Goal: Task Accomplishment & Management: Manage account settings

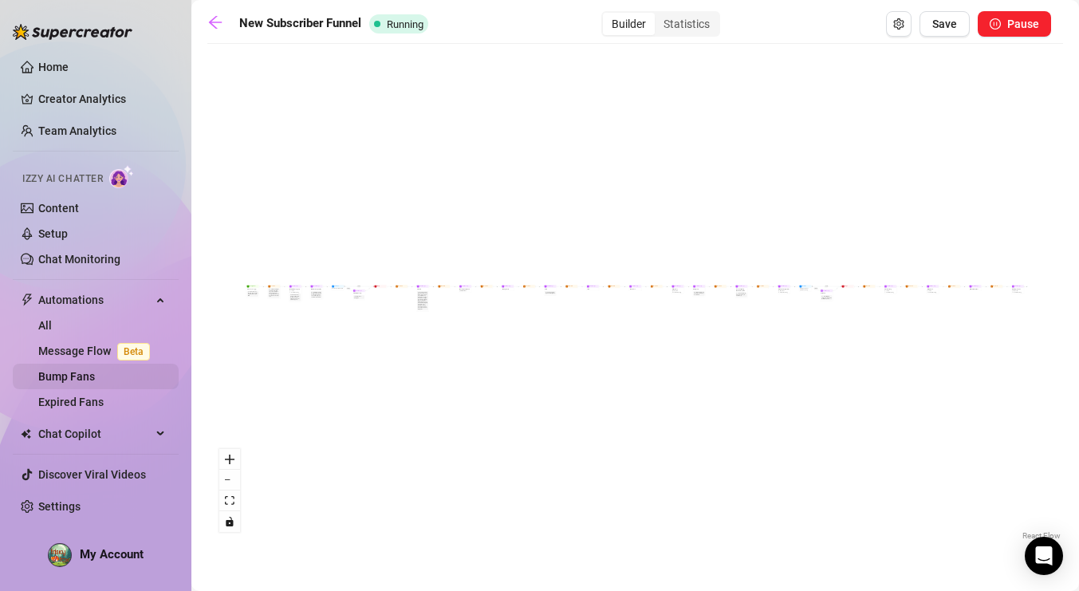
click at [73, 382] on link "Bump Fans" at bounding box center [66, 376] width 57 height 13
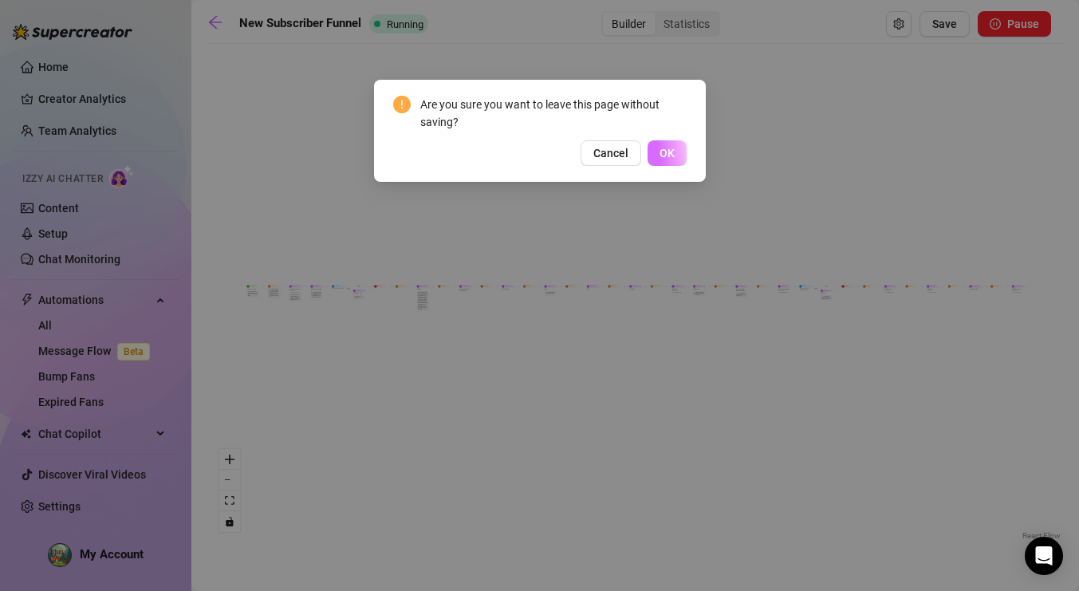
click at [661, 148] on span "OK" at bounding box center [667, 153] width 15 height 13
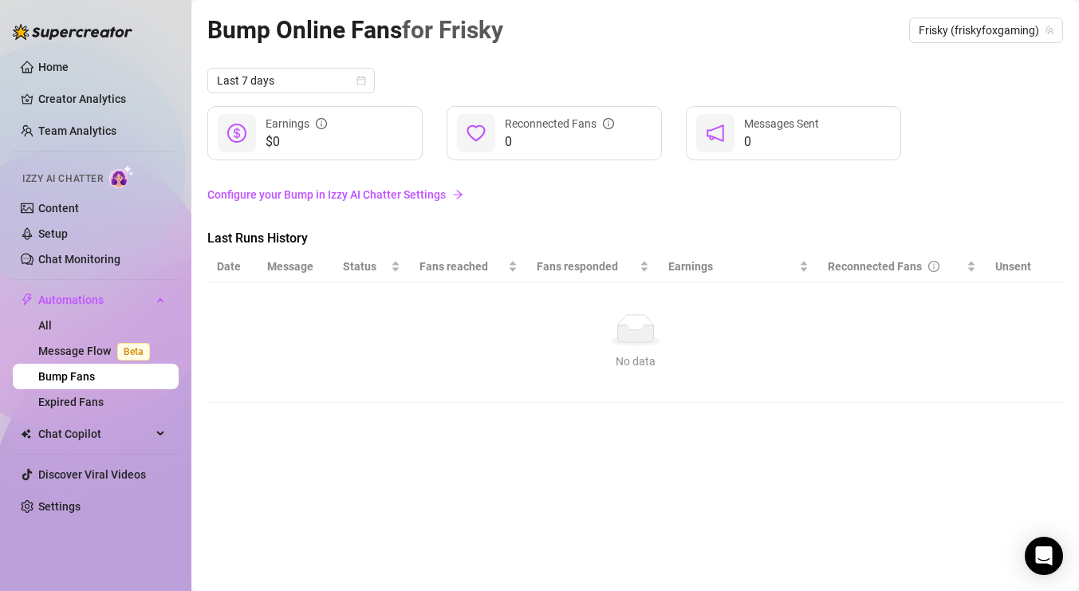
click at [359, 193] on link "Configure your Bump in Izzy AI Chatter Settings" at bounding box center [635, 195] width 856 height 18
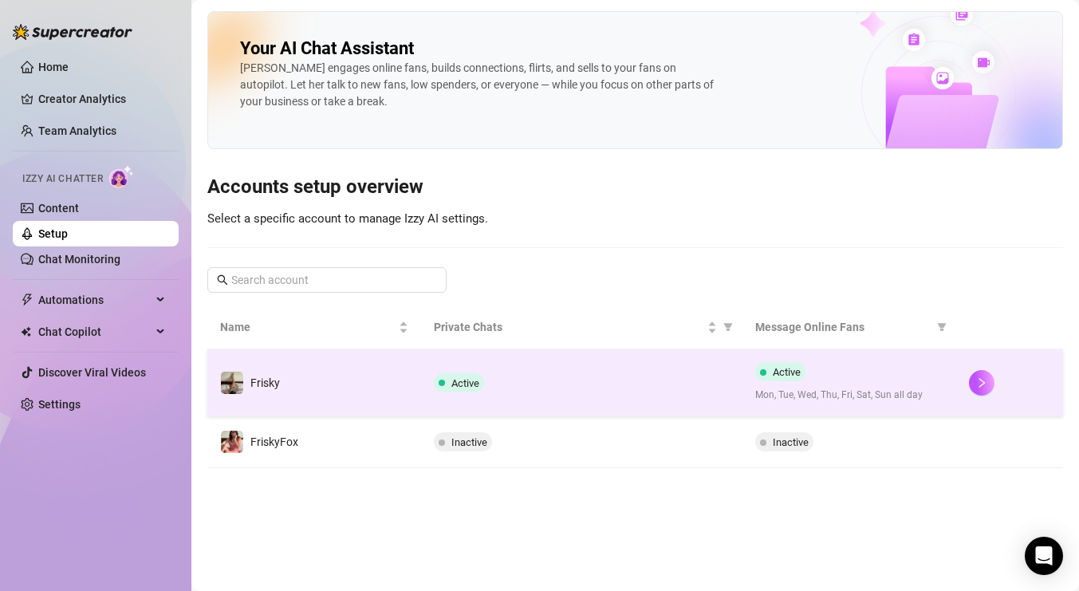
click at [626, 391] on div "Active" at bounding box center [581, 382] width 295 height 19
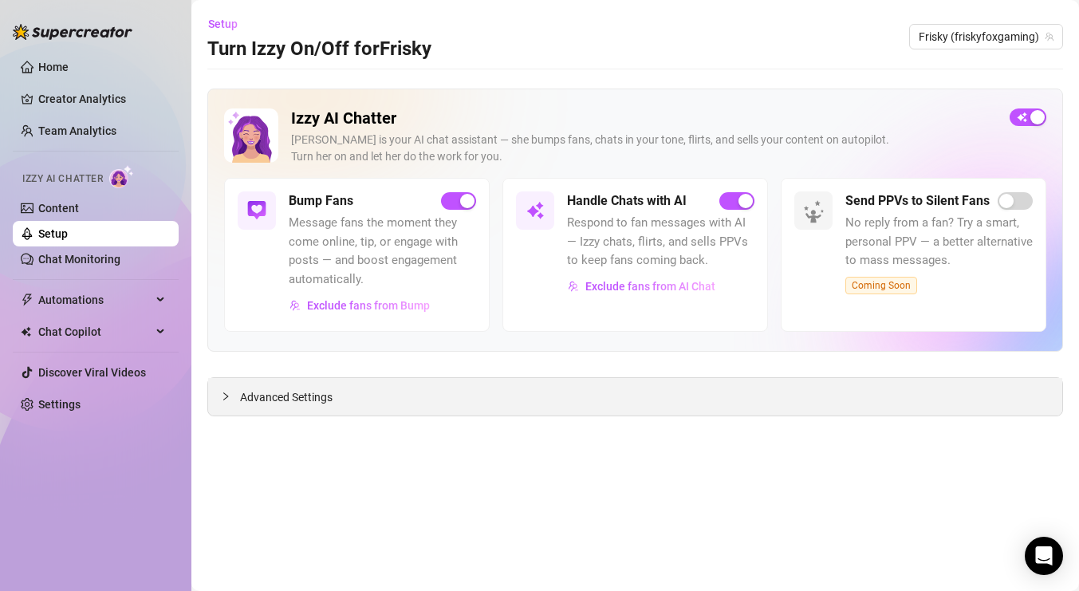
click at [304, 404] on span "Advanced Settings" at bounding box center [286, 397] width 93 height 18
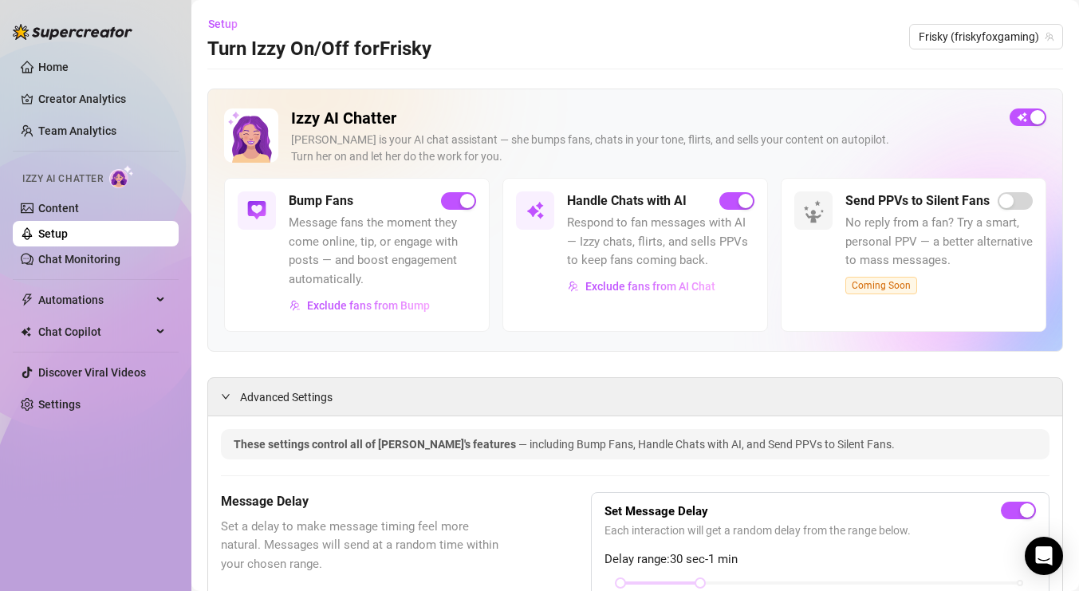
click at [345, 287] on span "Message fans the moment they come online, tip, or engage with posts — and boost…" at bounding box center [382, 251] width 187 height 75
click at [371, 227] on span "Message fans the moment they come online, tip, or engage with posts — and boost…" at bounding box center [382, 251] width 187 height 75
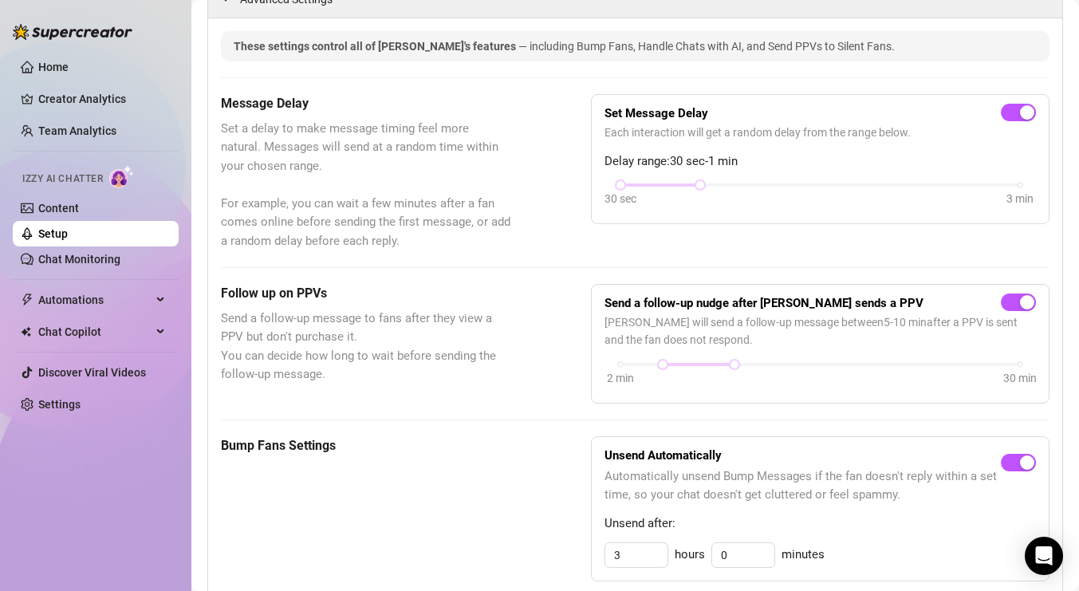
scroll to position [249, 0]
